Goal: Information Seeking & Learning: Find specific page/section

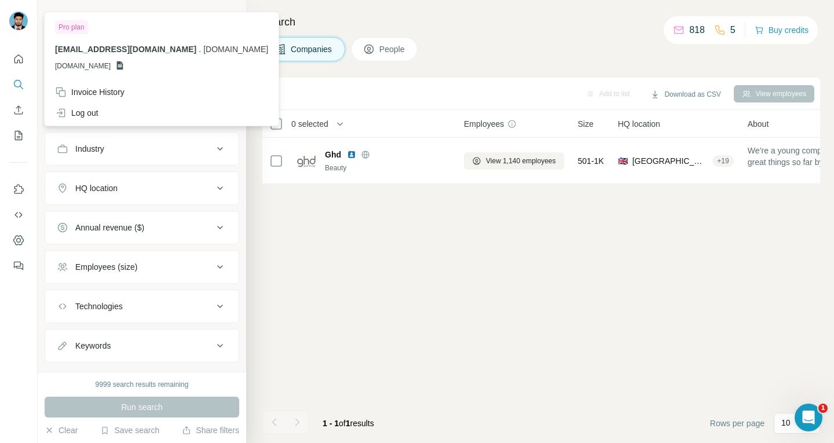
click at [9, 20] on div at bounding box center [20, 22] width 34 height 38
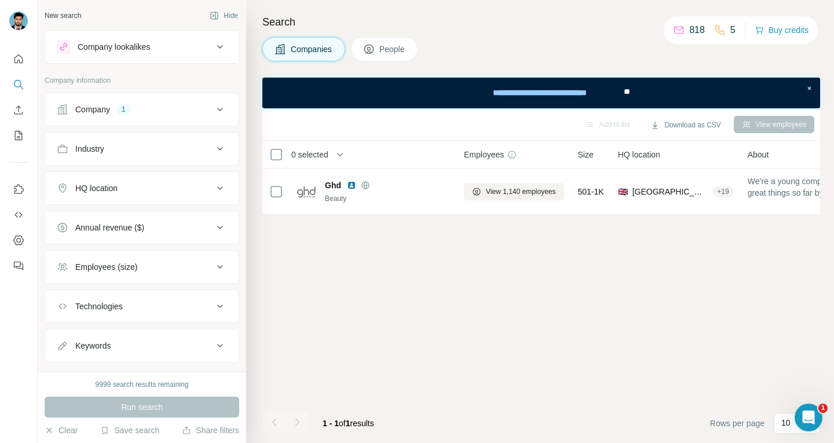
click at [16, 20] on img at bounding box center [18, 21] width 19 height 19
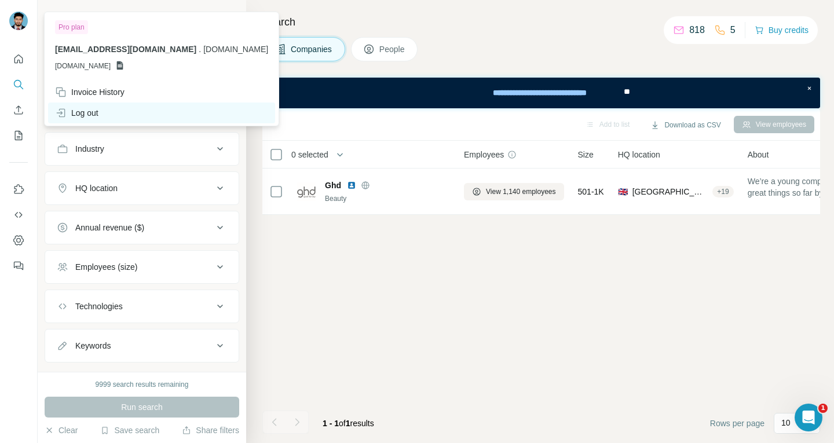
click at [107, 114] on div "Log out" at bounding box center [161, 113] width 227 height 21
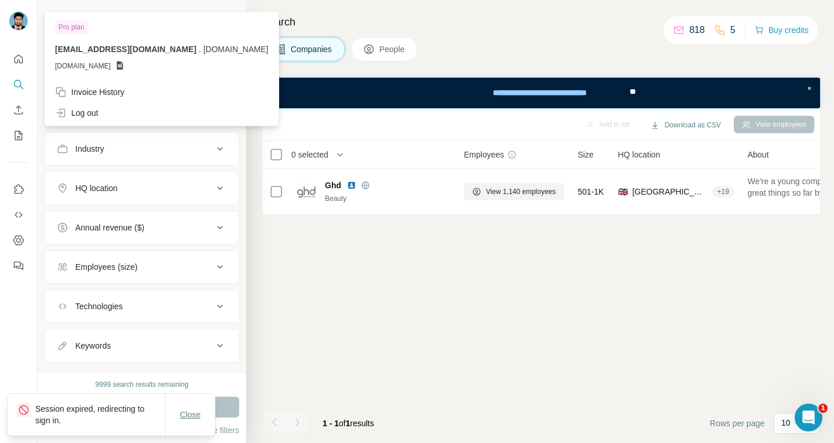
click at [189, 410] on span "Close" at bounding box center [190, 415] width 21 height 12
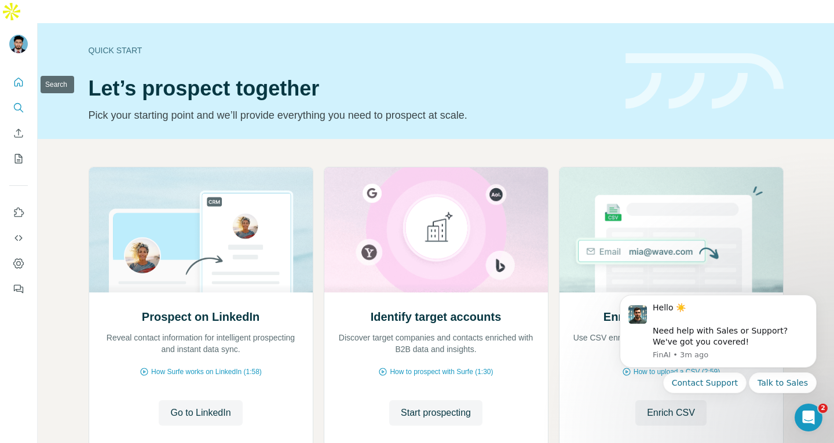
click at [23, 102] on icon "Search" at bounding box center [19, 108] width 12 height 12
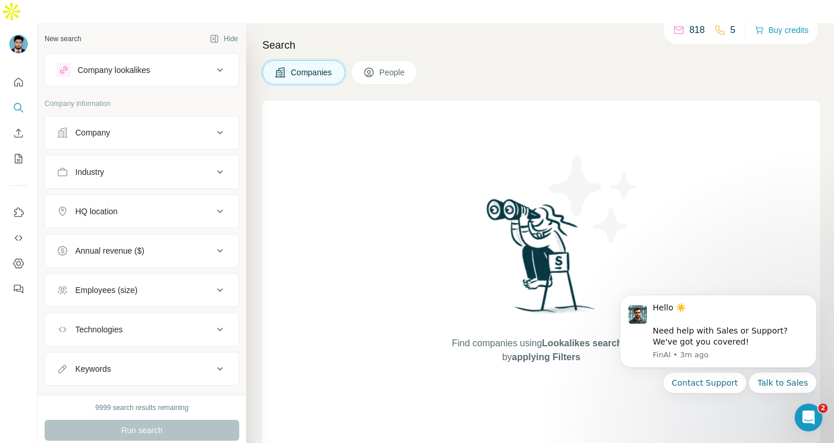
click at [147, 404] on div "View my saved searches" at bounding box center [162, 410] width 122 height 23
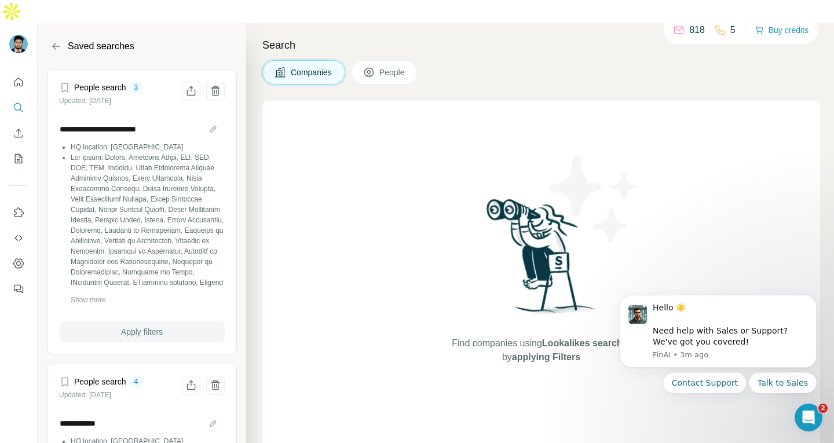
click at [121, 326] on span "Apply filters" at bounding box center [142, 332] width 42 height 12
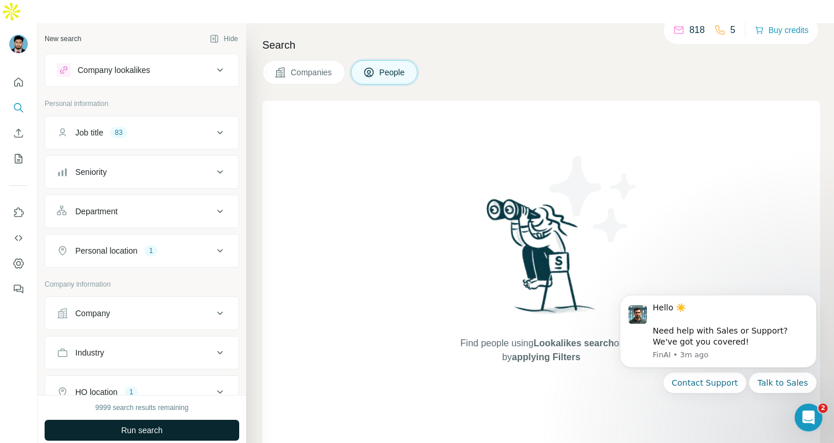
click at [133, 420] on button "Run search" at bounding box center [142, 430] width 195 height 21
